Goal: Task Accomplishment & Management: Use online tool/utility

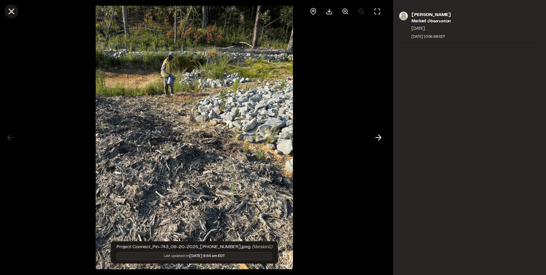
click at [11, 14] on icon at bounding box center [12, 12] width 10 height 10
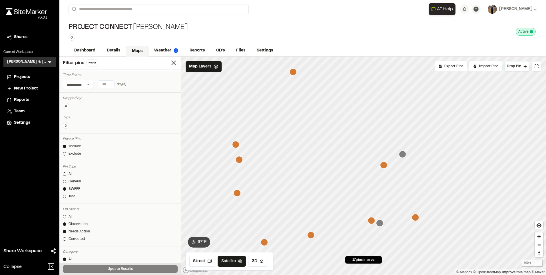
click at [417, 217] on icon "Map marker" at bounding box center [415, 217] width 7 height 7
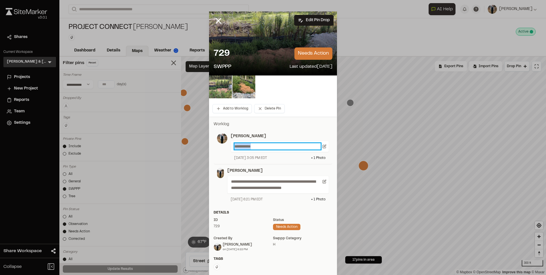
drag, startPoint x: 264, startPoint y: 144, endPoint x: 214, endPoint y: 144, distance: 50.5
click at [214, 144] on div "**********" at bounding box center [273, 147] width 119 height 35
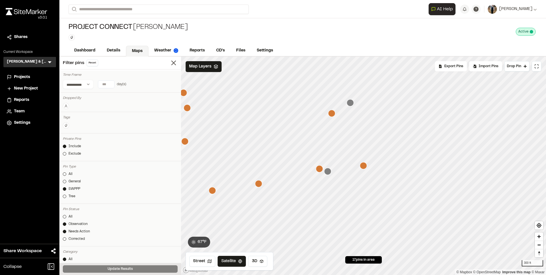
click at [331, 172] on icon "Map marker" at bounding box center [327, 171] width 7 height 7
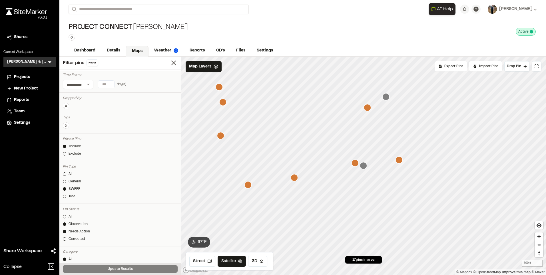
click at [354, 163] on icon "Map marker" at bounding box center [354, 162] width 7 height 7
click at [301, 180] on icon "Map marker" at bounding box center [302, 179] width 7 height 7
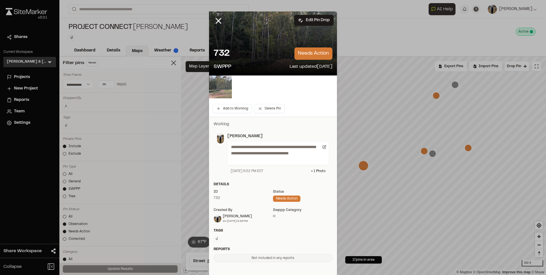
click at [221, 90] on img at bounding box center [220, 86] width 23 height 23
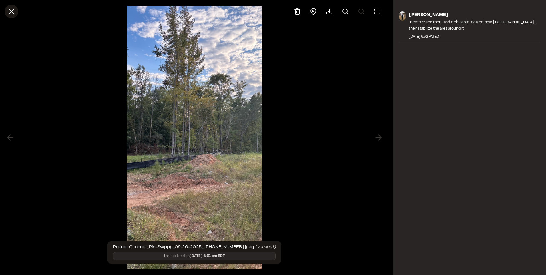
click at [11, 8] on icon at bounding box center [12, 12] width 10 height 10
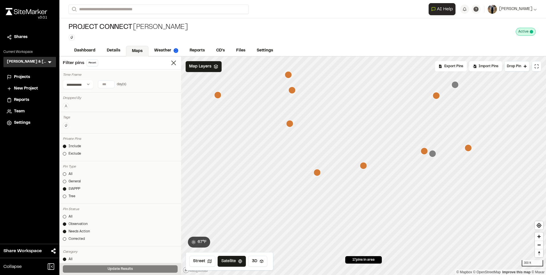
click at [437, 96] on icon "Map marker" at bounding box center [435, 95] width 7 height 7
click at [437, 96] on icon "Map marker" at bounding box center [437, 95] width 7 height 7
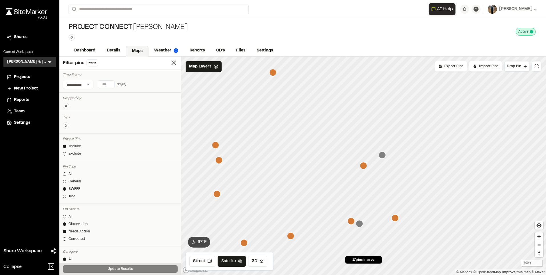
click at [363, 167] on icon "Map marker" at bounding box center [363, 165] width 7 height 7
